Goal: Task Accomplishment & Management: Manage account settings

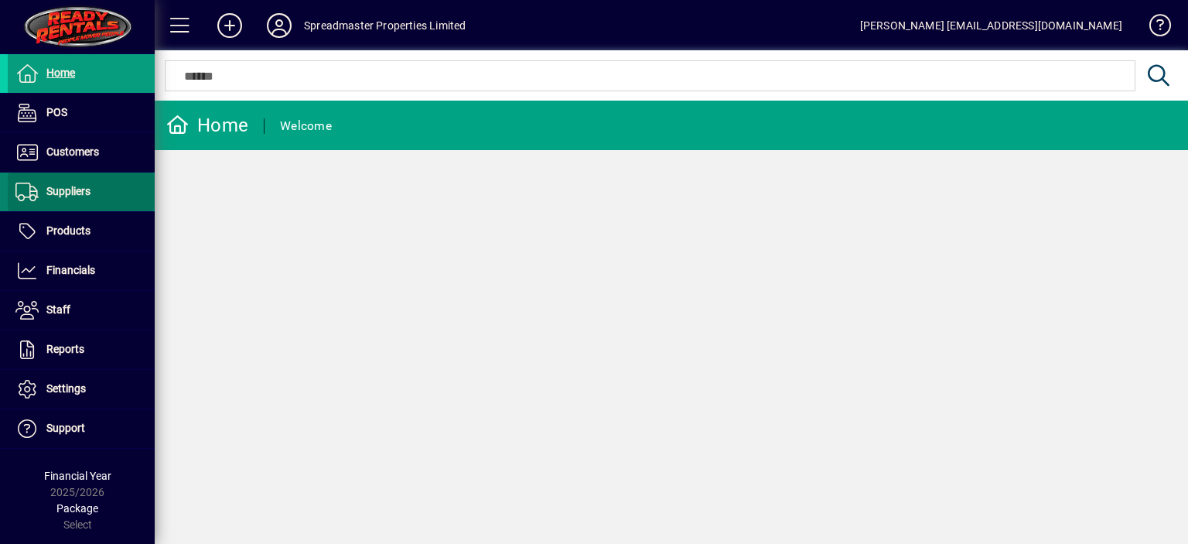
click at [87, 191] on span "Suppliers" at bounding box center [68, 191] width 44 height 12
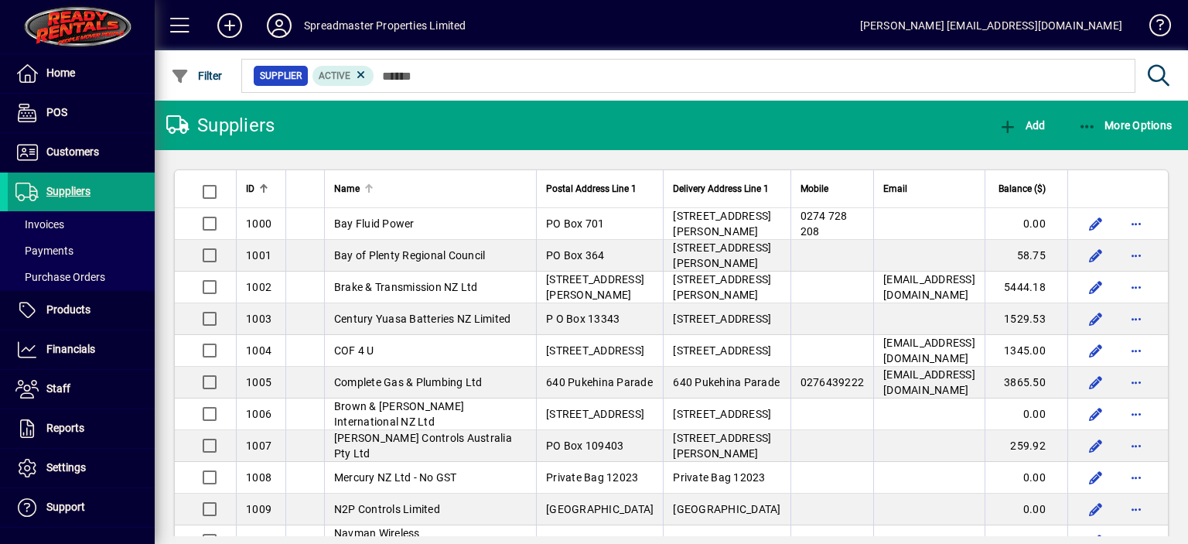
click at [368, 193] on div at bounding box center [369, 189] width 2 height 8
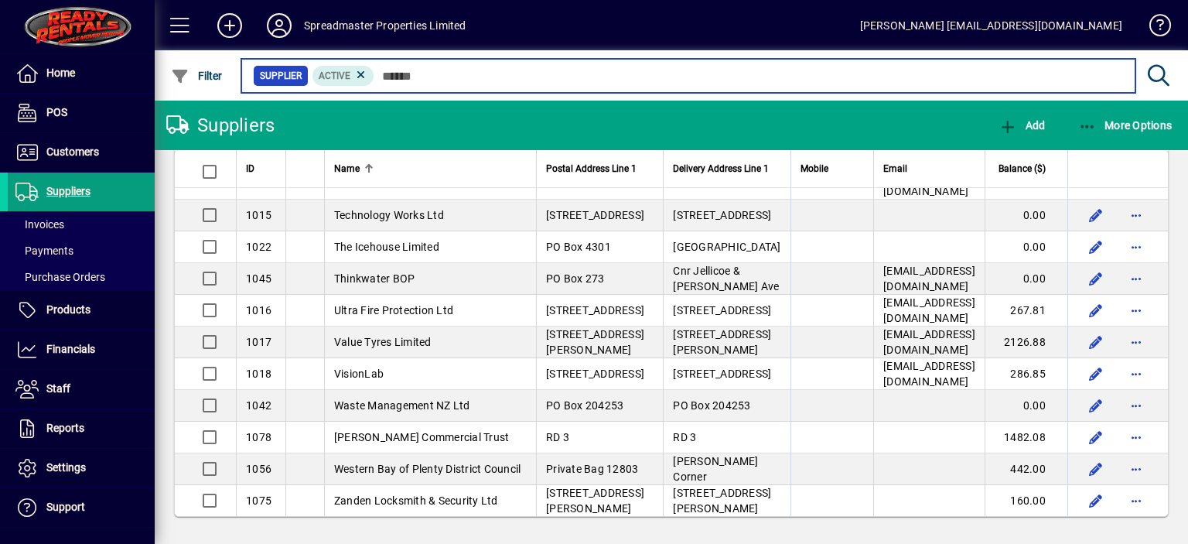
scroll to position [2398, 0]
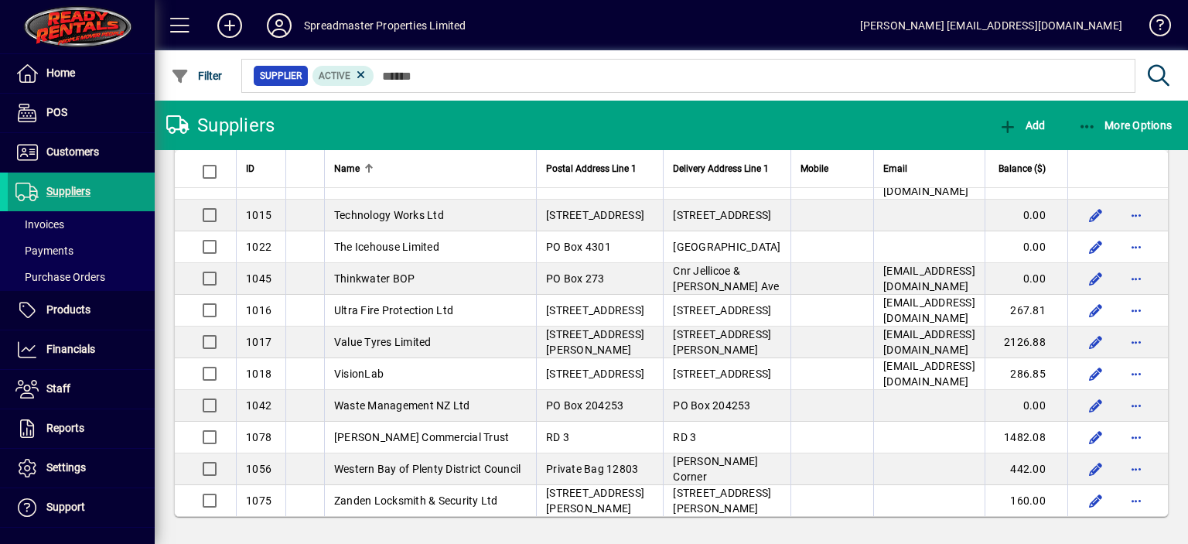
click at [401, 47] on span "Te Puke Auto Electric (2018) Ltd" at bounding box center [413, 41] width 159 height 12
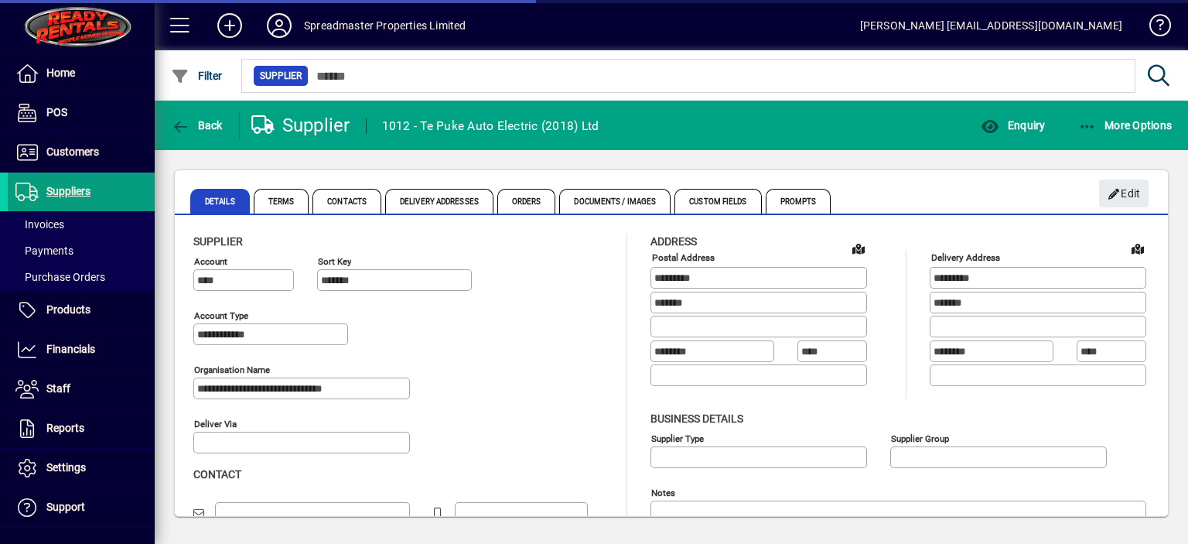
type input "**********"
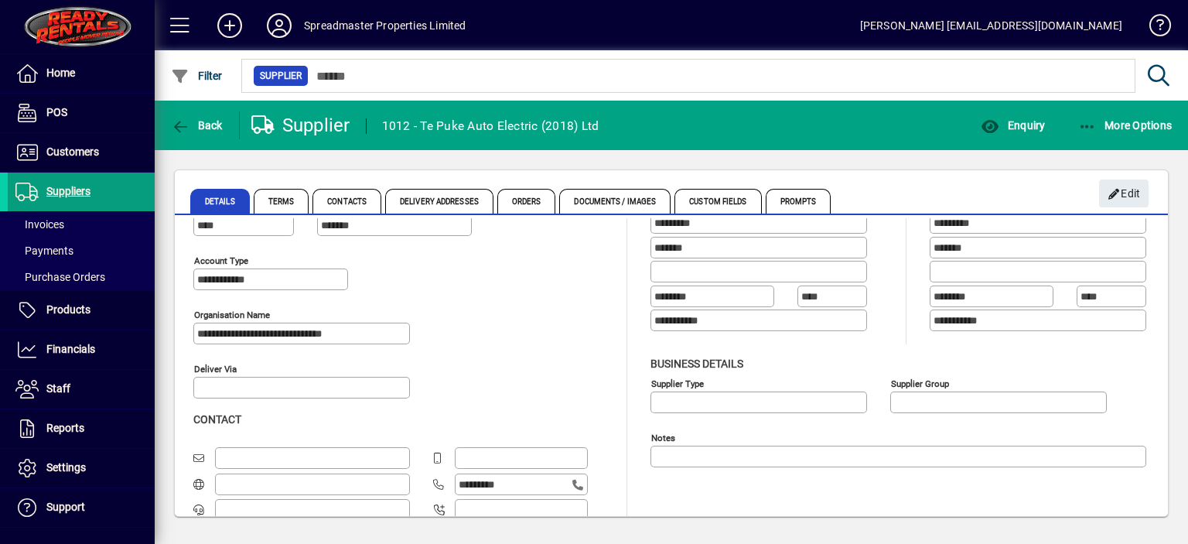
scroll to position [106, 0]
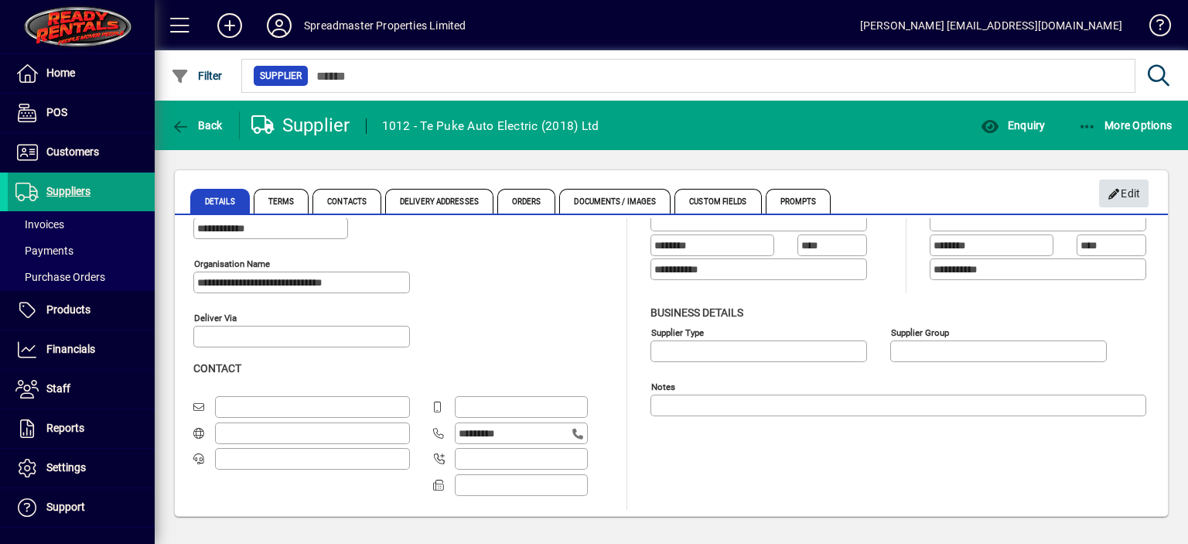
click at [1127, 190] on span "Edit" at bounding box center [1124, 194] width 33 height 26
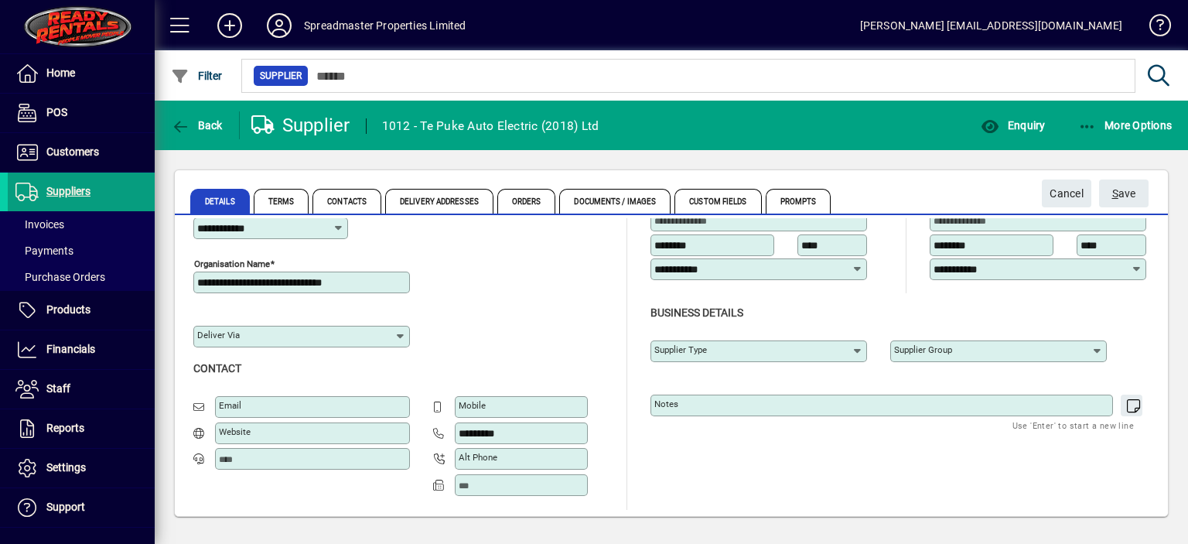
scroll to position [56, 0]
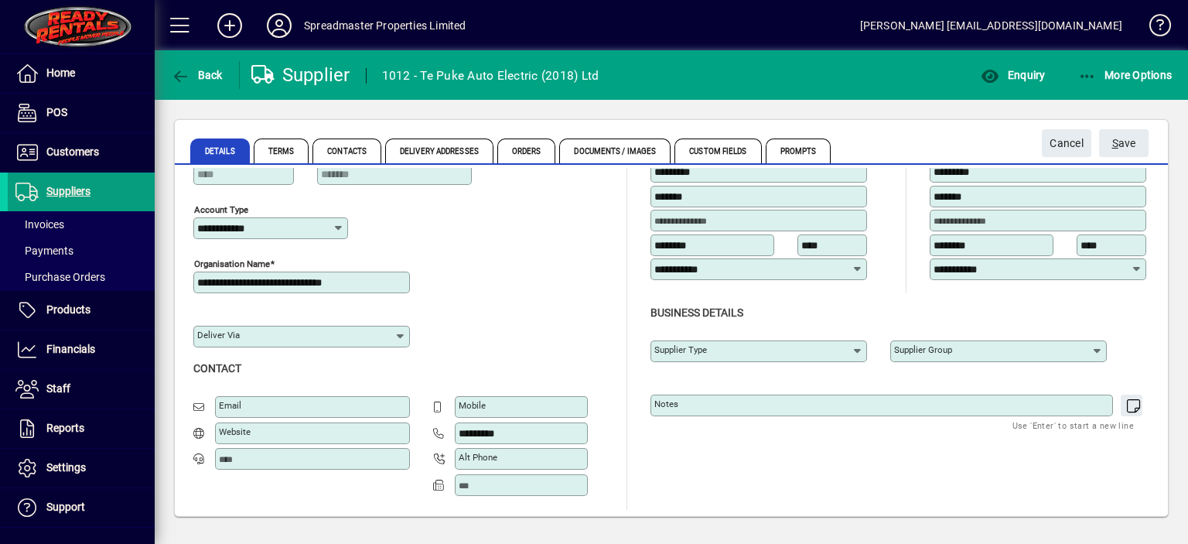
click at [244, 401] on input "Email" at bounding box center [314, 407] width 190 height 12
type input "**********"
click at [1126, 145] on span "S ave" at bounding box center [1124, 144] width 24 height 26
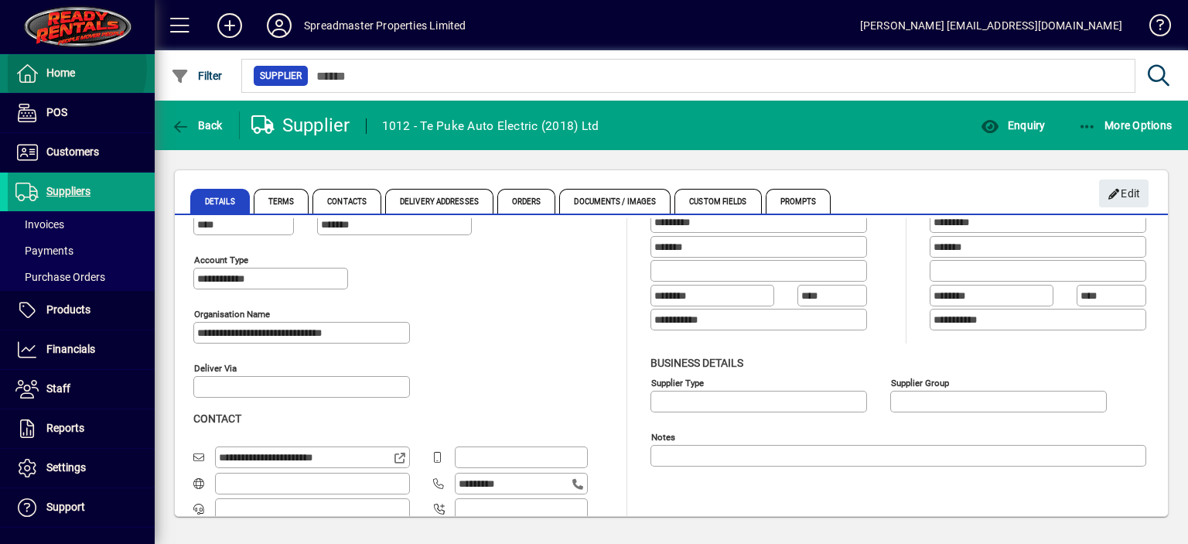
click at [63, 68] on span "Home" at bounding box center [60, 73] width 29 height 12
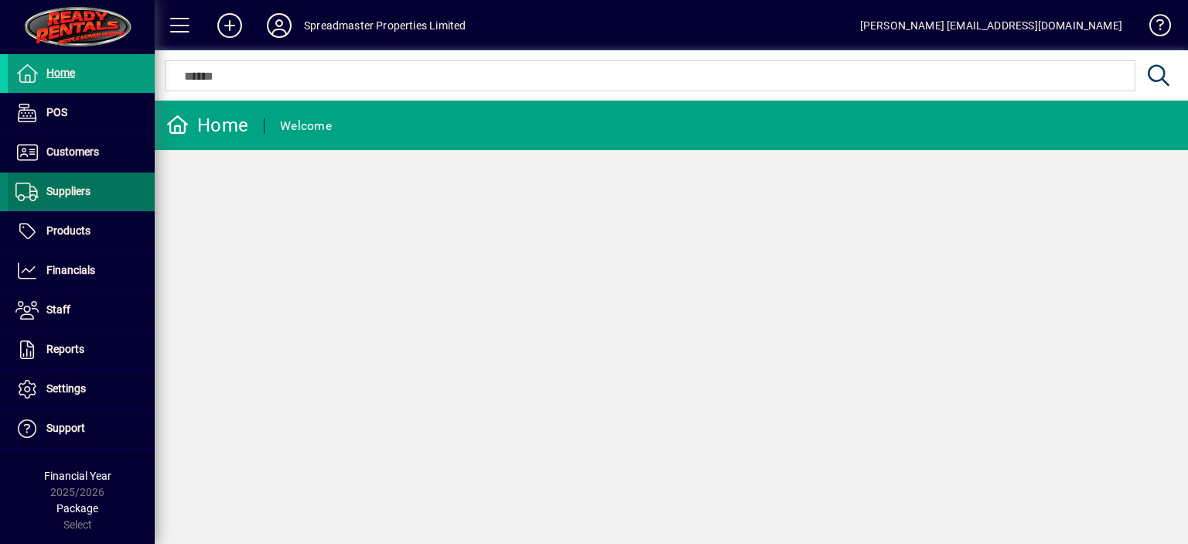
click at [79, 185] on span "Suppliers" at bounding box center [68, 191] width 44 height 12
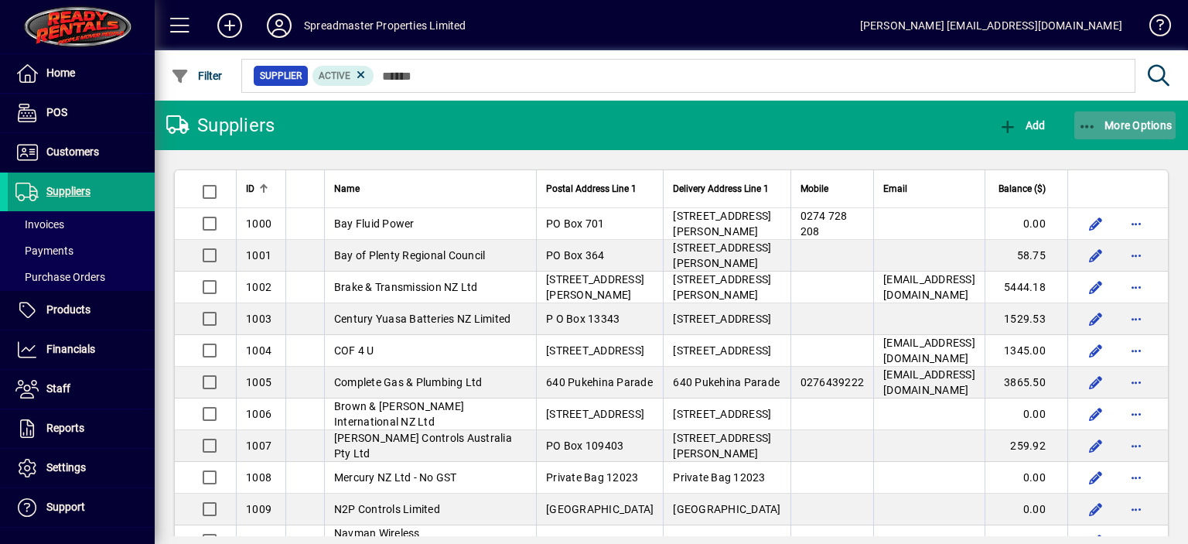
click at [1114, 128] on span "More Options" at bounding box center [1125, 125] width 94 height 12
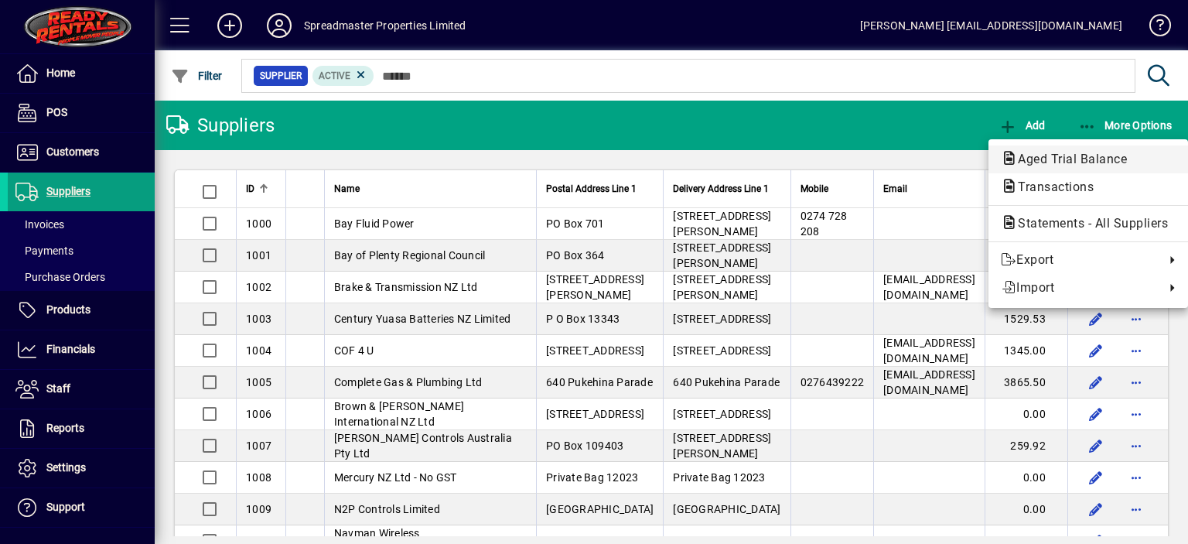
click at [1023, 157] on span "Aged Trial Balance" at bounding box center [1068, 159] width 134 height 15
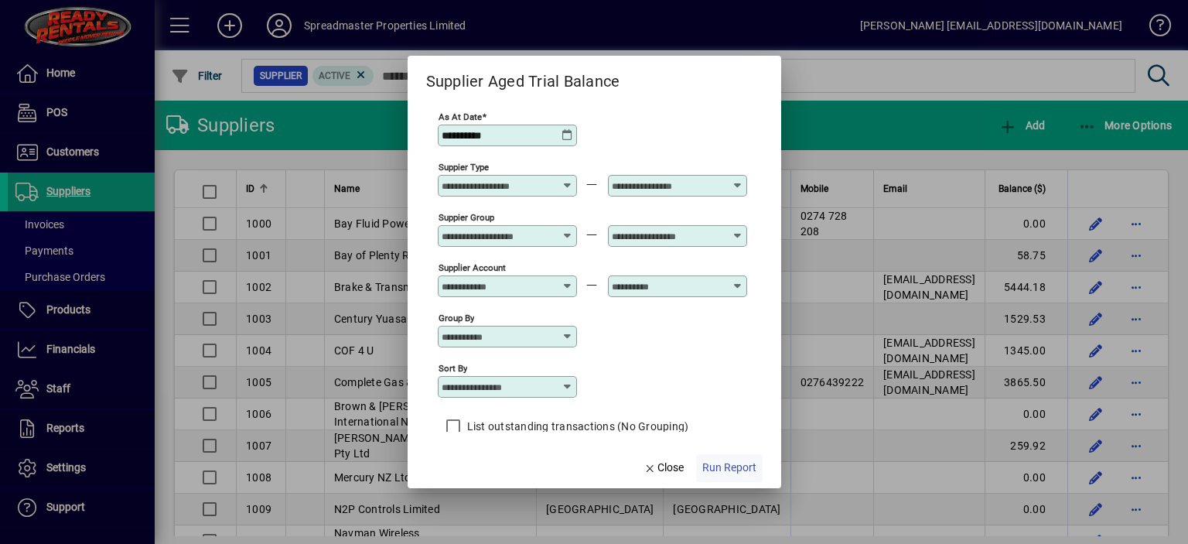
click at [727, 466] on span "Run Report" at bounding box center [729, 467] width 54 height 16
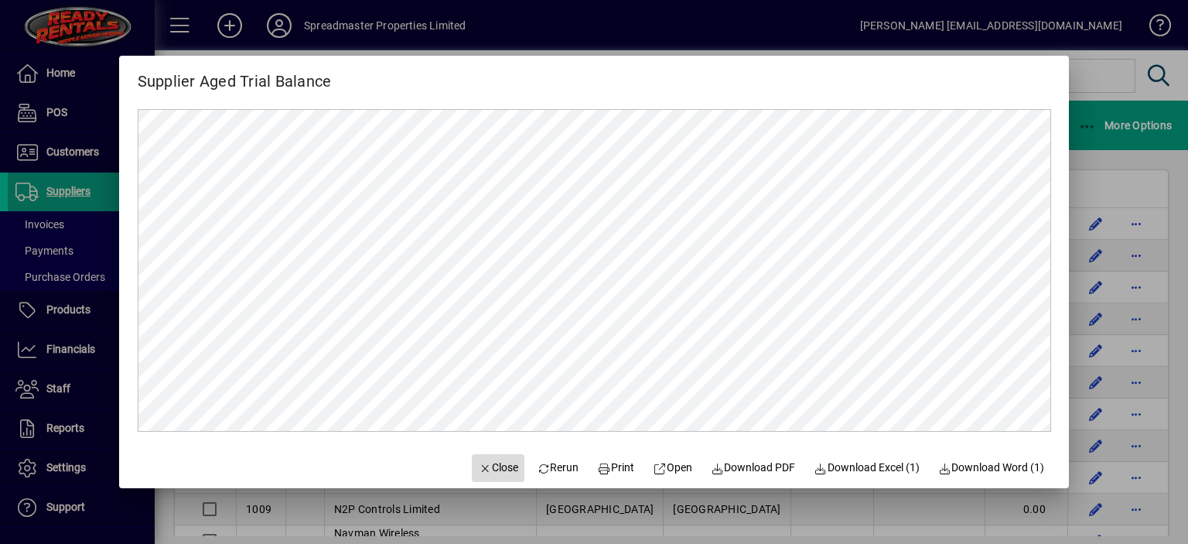
click at [494, 473] on span "Close" at bounding box center [498, 467] width 40 height 16
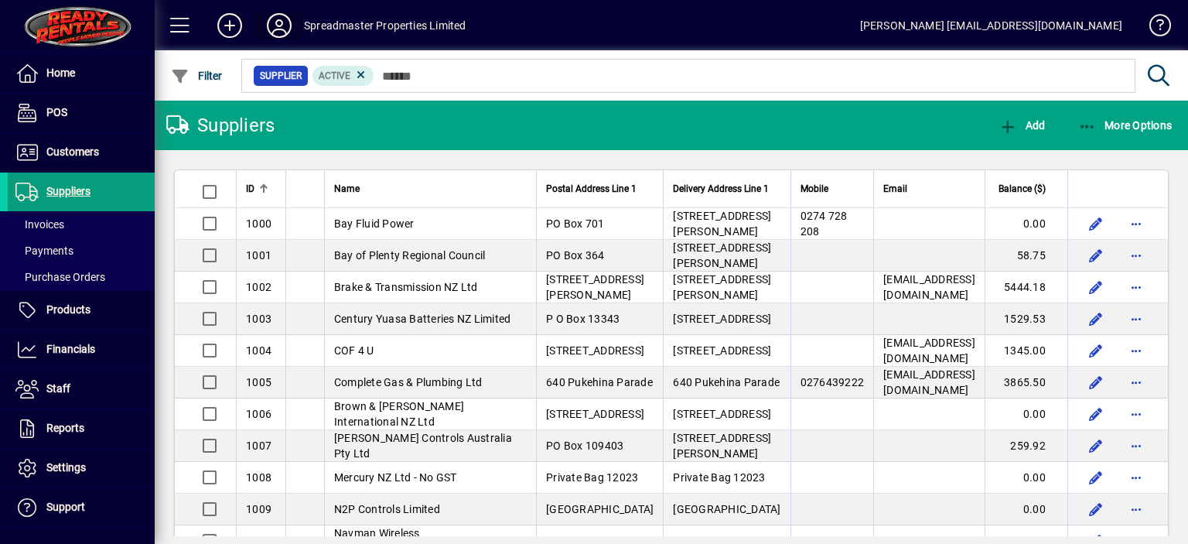
click at [278, 29] on icon at bounding box center [279, 25] width 31 height 25
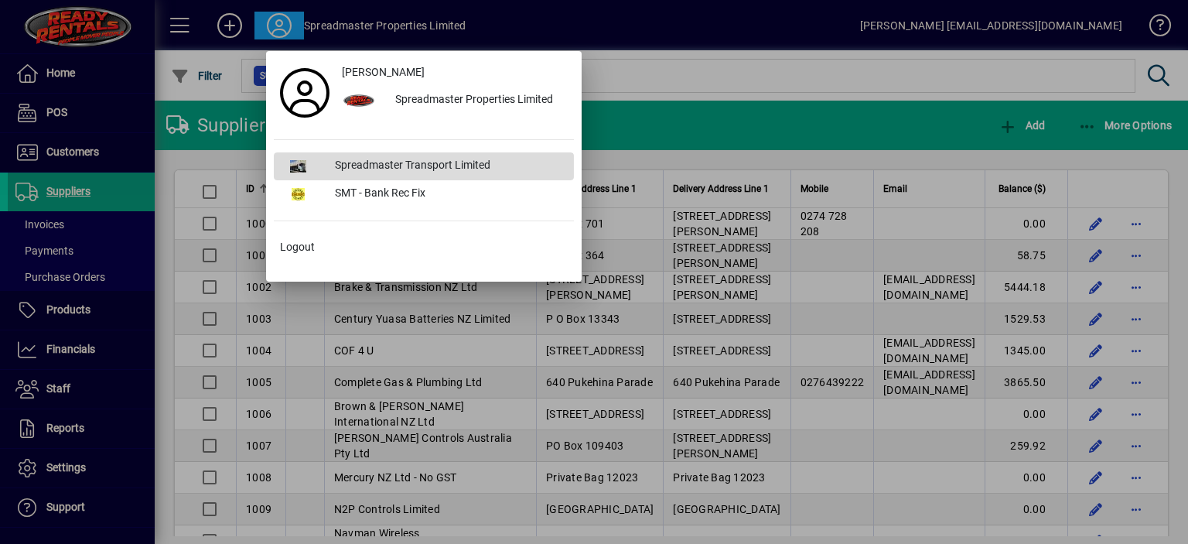
click at [382, 160] on div "Spreadmaster Transport Limited" at bounding box center [448, 166] width 251 height 28
